Goal: Task Accomplishment & Management: Use online tool/utility

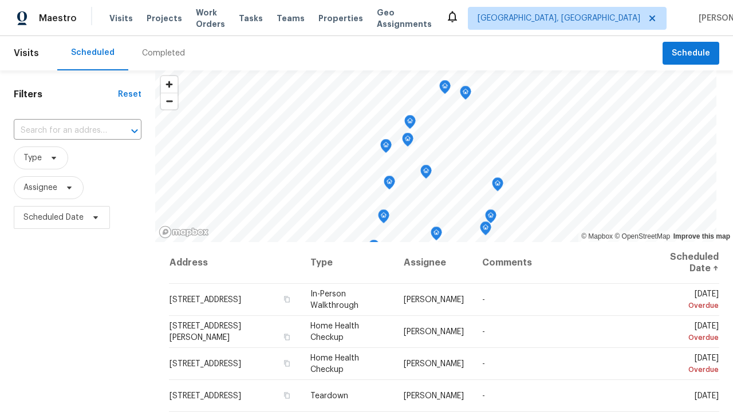
click at [692, 53] on span "Schedule" at bounding box center [691, 53] width 38 height 14
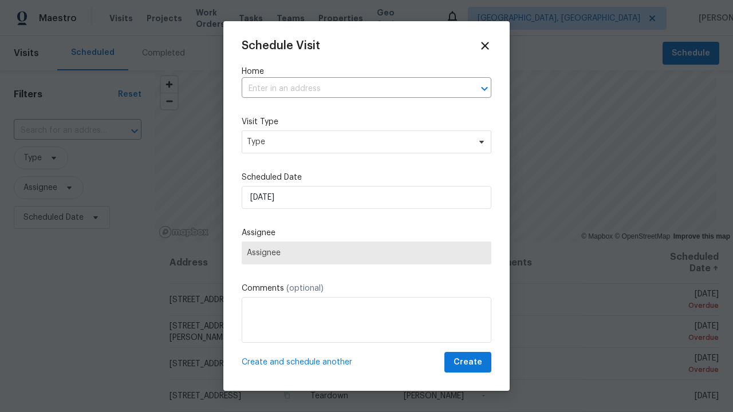
click at [351, 89] on input "text" at bounding box center [351, 89] width 218 height 18
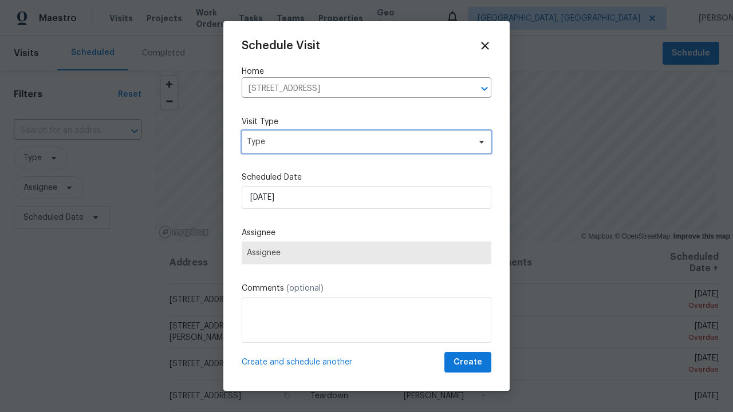
click at [367, 141] on span "Type" at bounding box center [358, 141] width 223 height 11
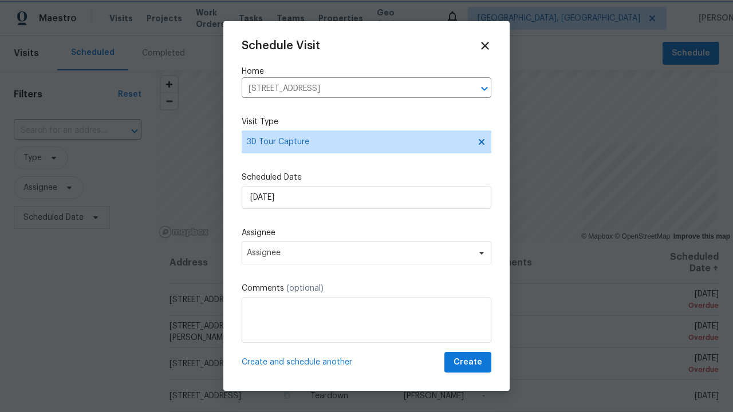
click at [367, 253] on span "Assignee" at bounding box center [359, 253] width 225 height 9
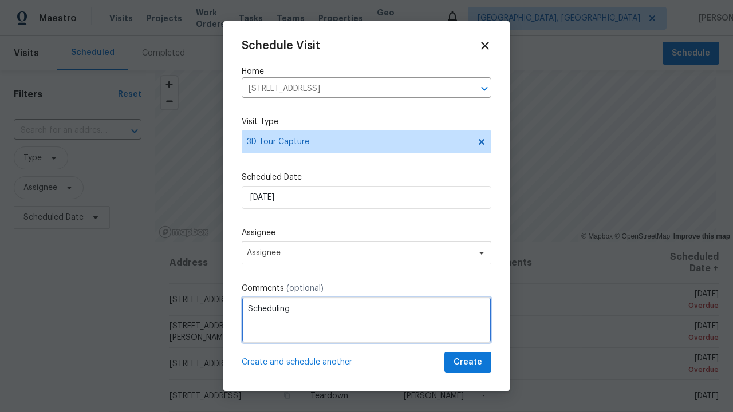
type textarea "Scheduling"
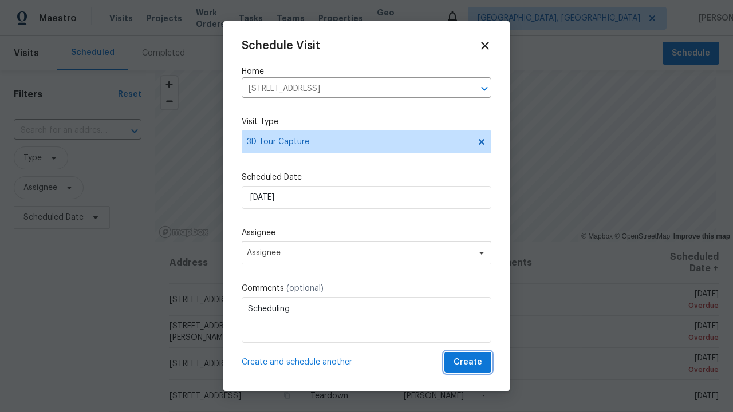
click at [469, 363] on span "Create" at bounding box center [468, 363] width 29 height 14
